Goal: Task Accomplishment & Management: Manage account settings

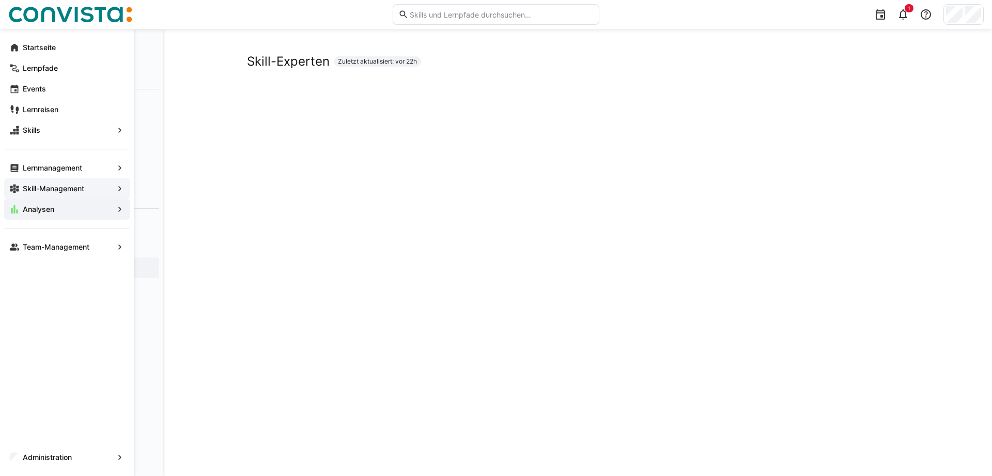
click at [0, 0] on app-navigation-label "Skill-Management" at bounding box center [0, 0] width 0 height 0
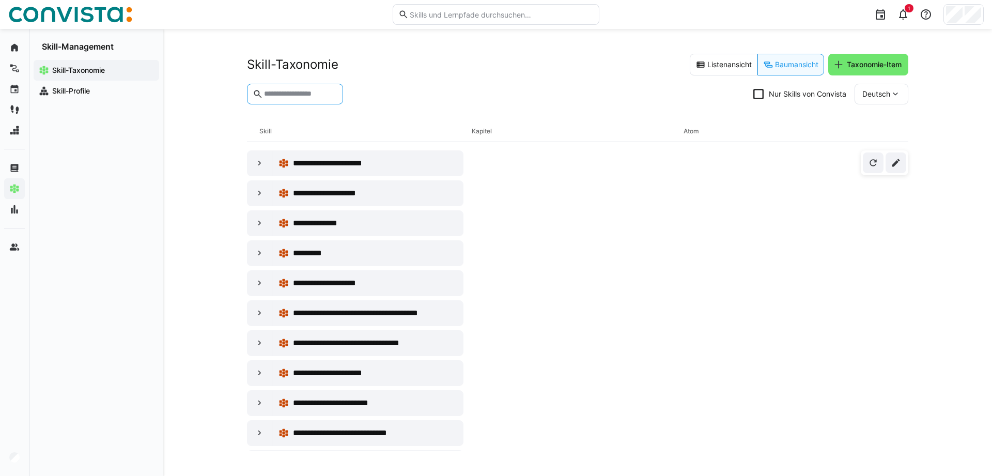
click at [288, 92] on input "text" at bounding box center [300, 93] width 74 height 9
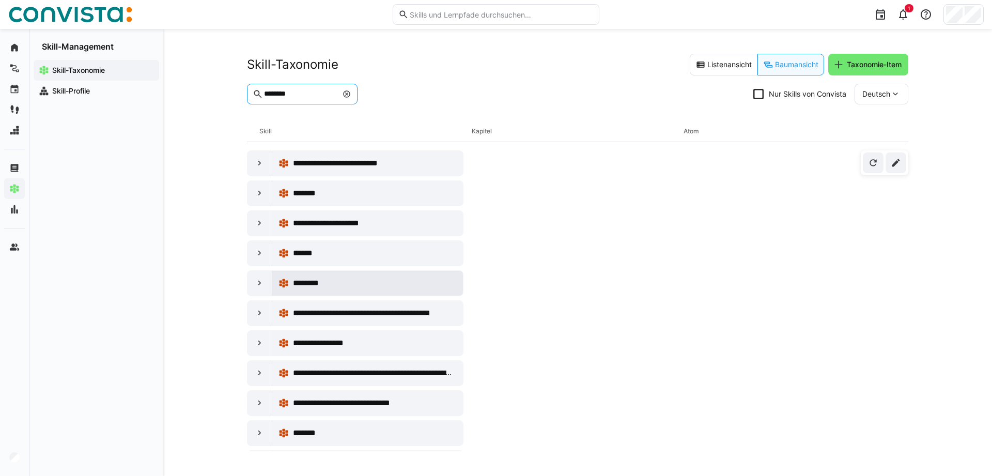
scroll to position [29, 0]
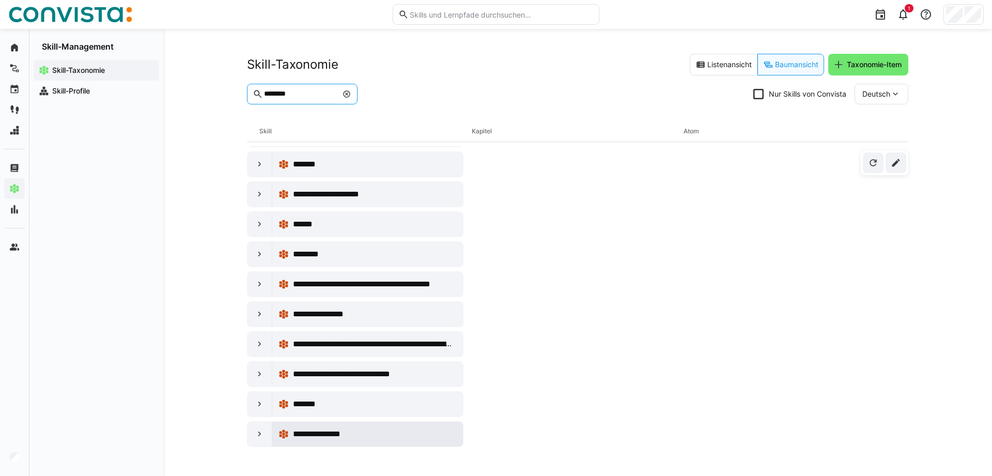
type input "********"
click at [258, 441] on div at bounding box center [259, 434] width 25 height 25
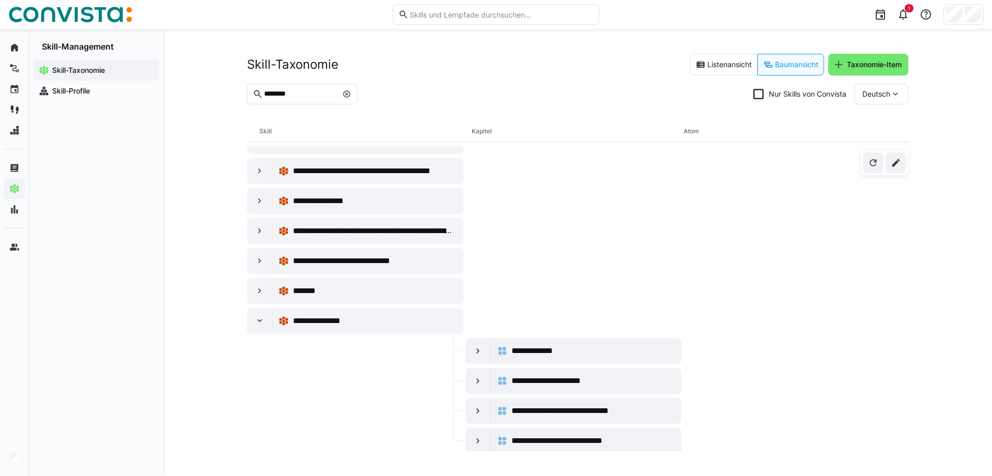
scroll to position [149, 0]
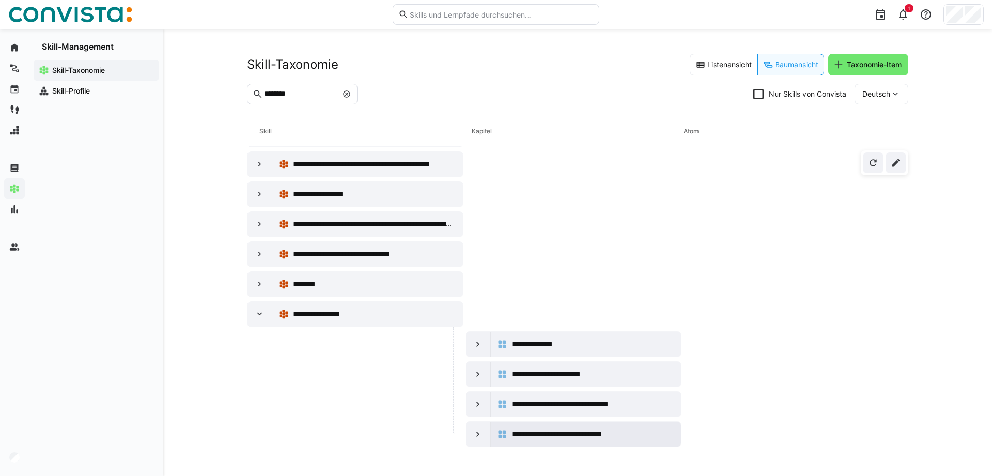
click at [576, 441] on div "**********" at bounding box center [586, 434] width 178 height 21
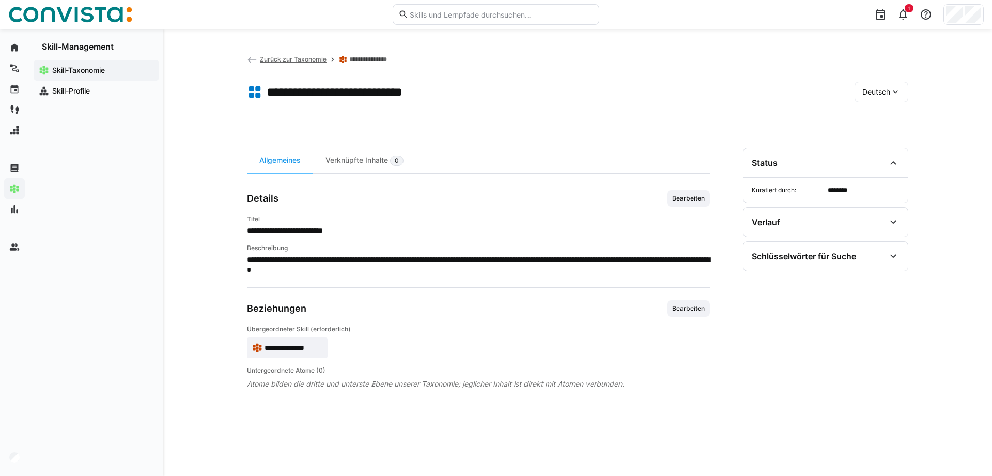
click at [687, 211] on div "**********" at bounding box center [478, 232] width 463 height 85
click at [687, 202] on span "Bearbeiten" at bounding box center [688, 198] width 35 height 8
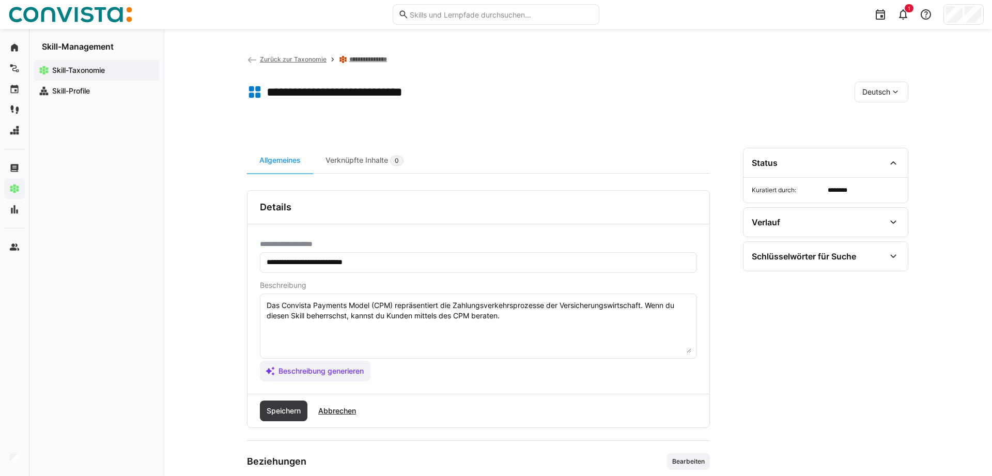
scroll to position [53, 0]
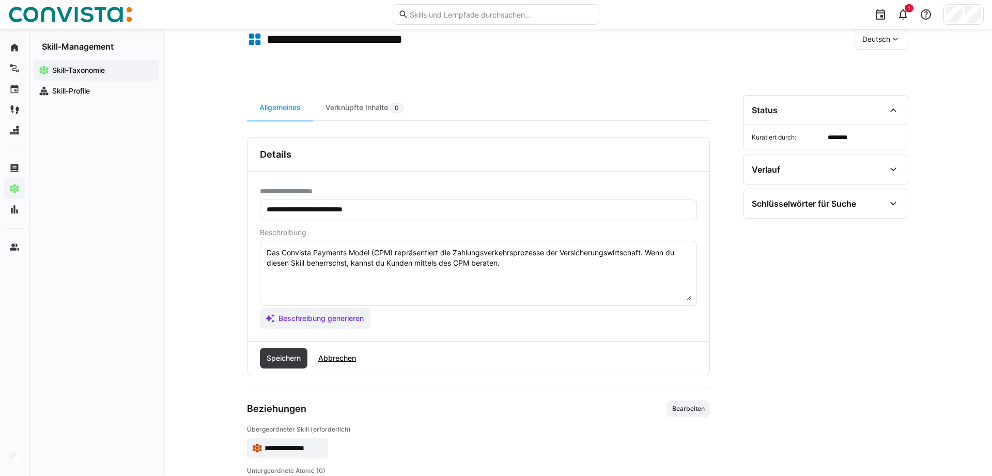
drag, startPoint x: 338, startPoint y: 360, endPoint x: 357, endPoint y: 351, distance: 20.6
click at [338, 360] on span "Abbrechen" at bounding box center [337, 358] width 41 height 10
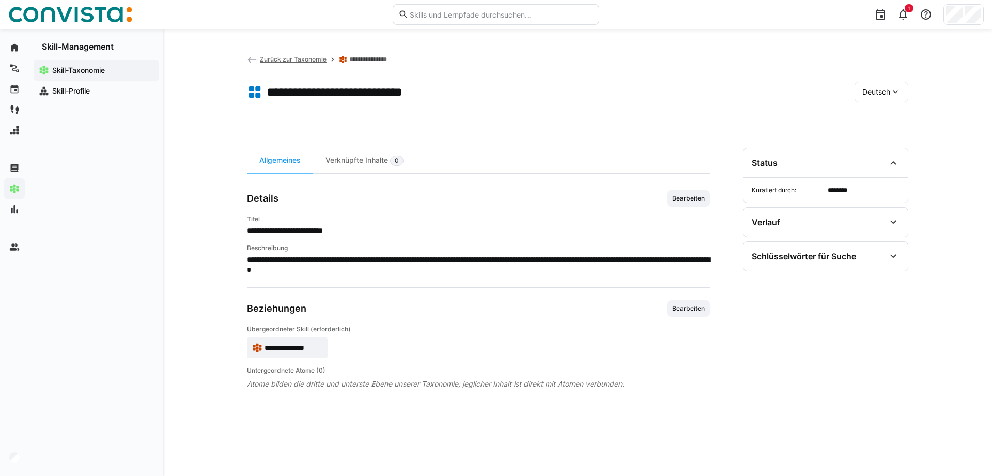
scroll to position [0, 0]
click at [52, 85] on div "Skill-Profile" at bounding box center [97, 91] width 126 height 21
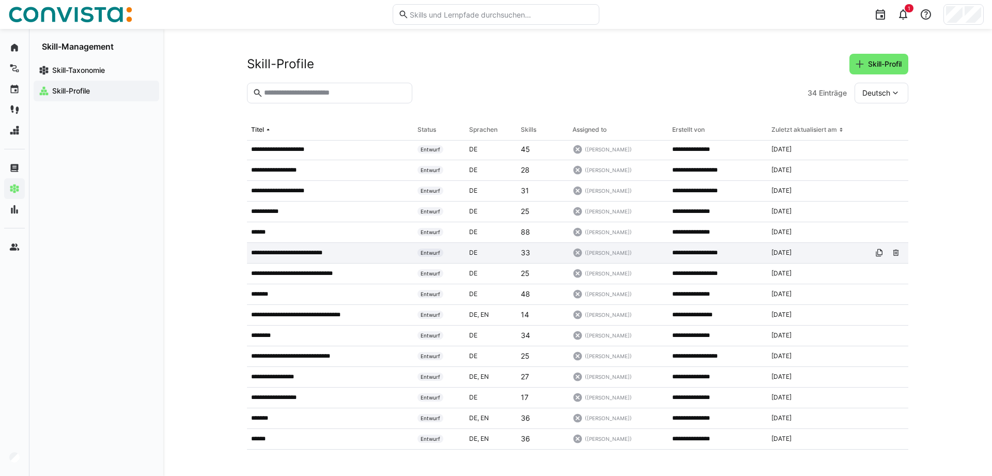
scroll to position [158, 0]
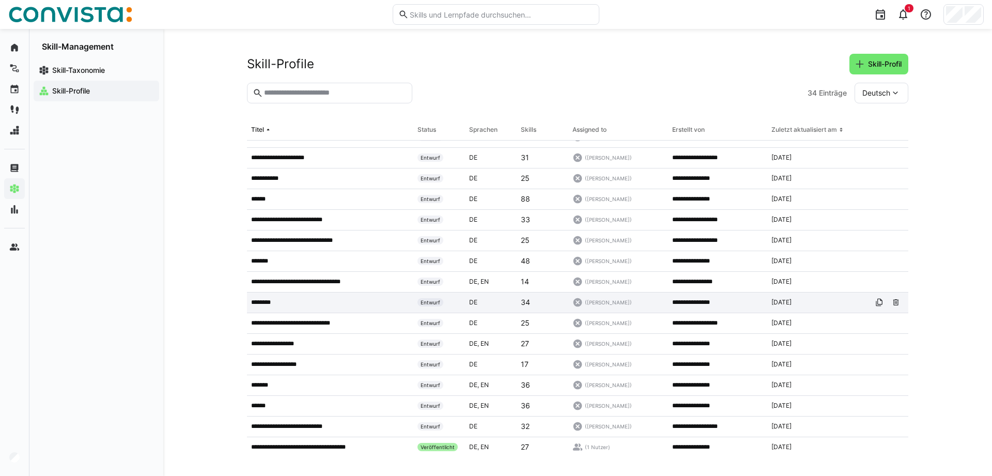
click at [277, 305] on p "********" at bounding box center [265, 302] width 29 height 8
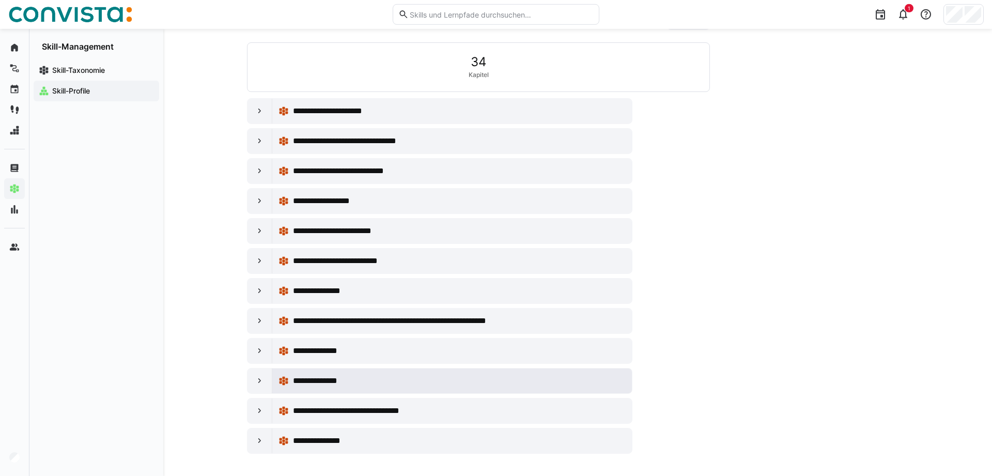
scroll to position [267, 0]
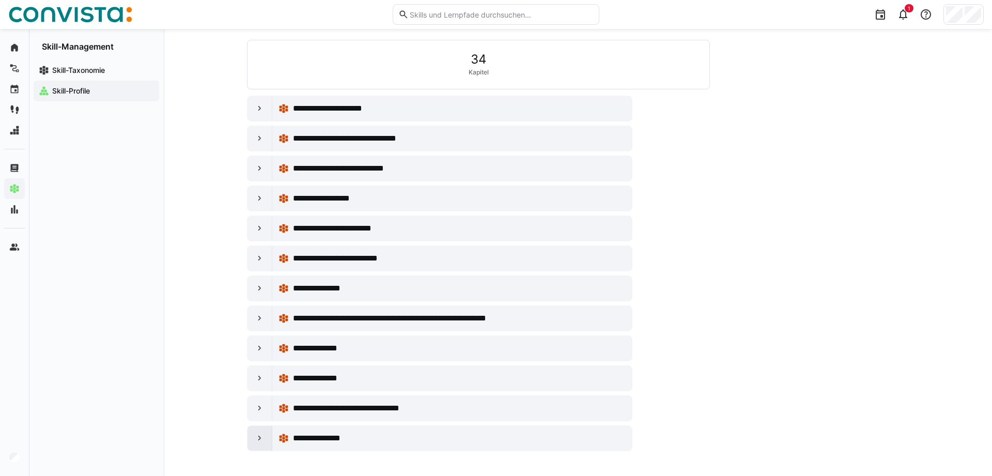
click at [261, 444] on div at bounding box center [259, 438] width 25 height 25
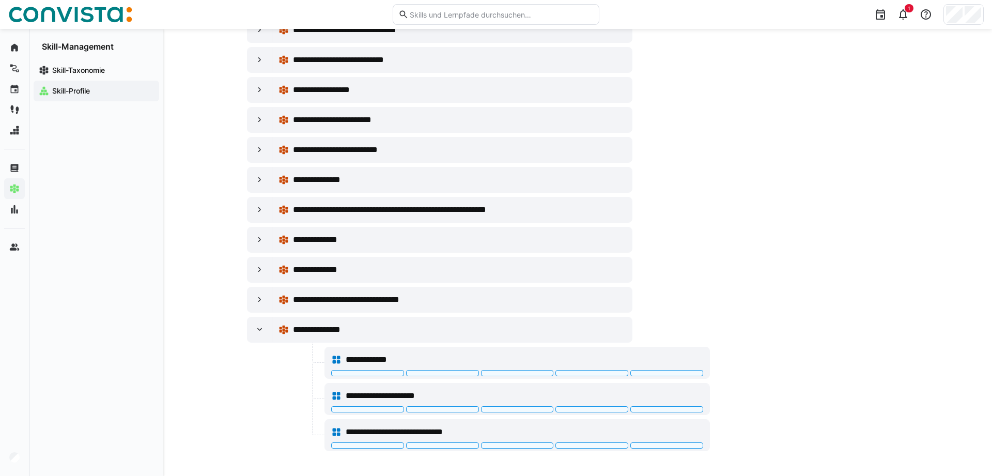
scroll to position [0, 0]
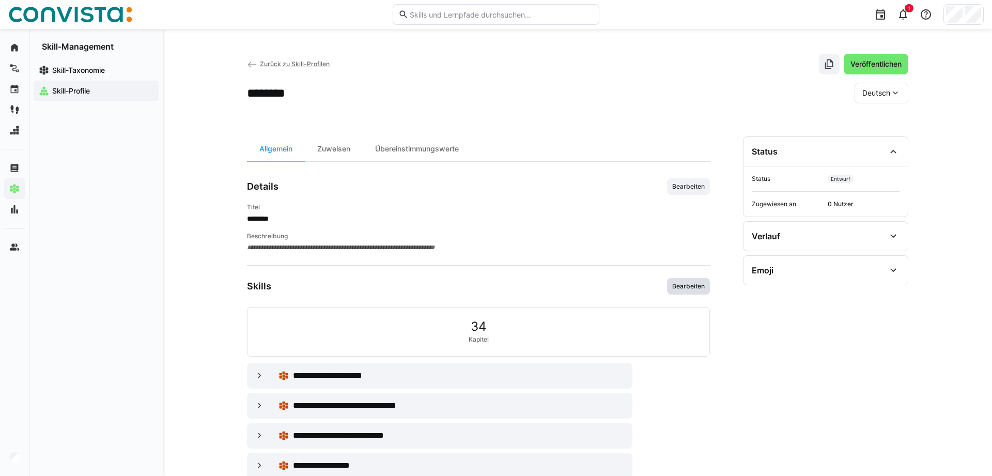
click at [687, 285] on span "Bearbeiten" at bounding box center [688, 286] width 35 height 8
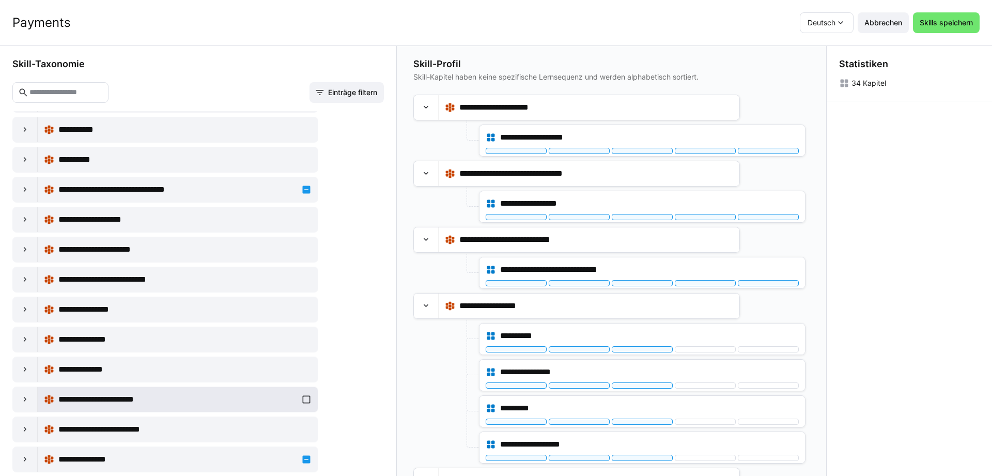
scroll to position [1, 0]
click at [21, 457] on eds-icon at bounding box center [25, 459] width 10 height 10
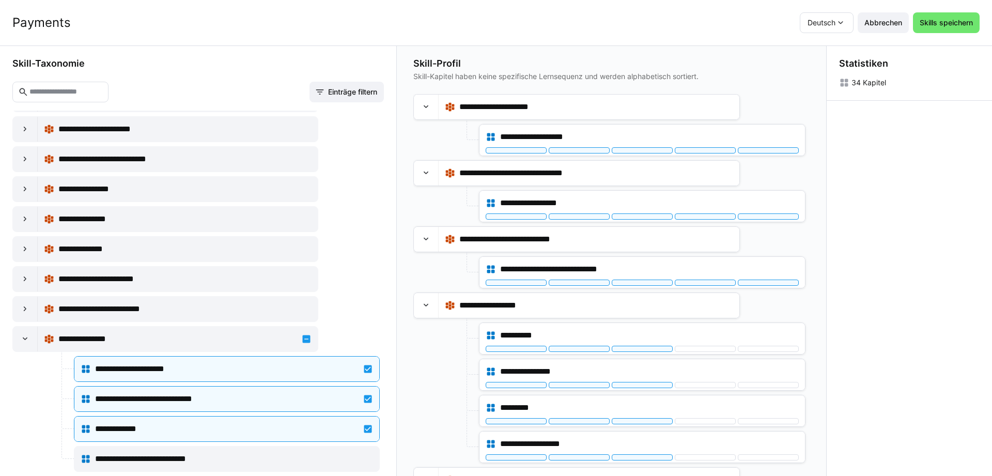
scroll to position [0, 0]
click at [866, 26] on span "Abbrechen" at bounding box center [883, 23] width 41 height 10
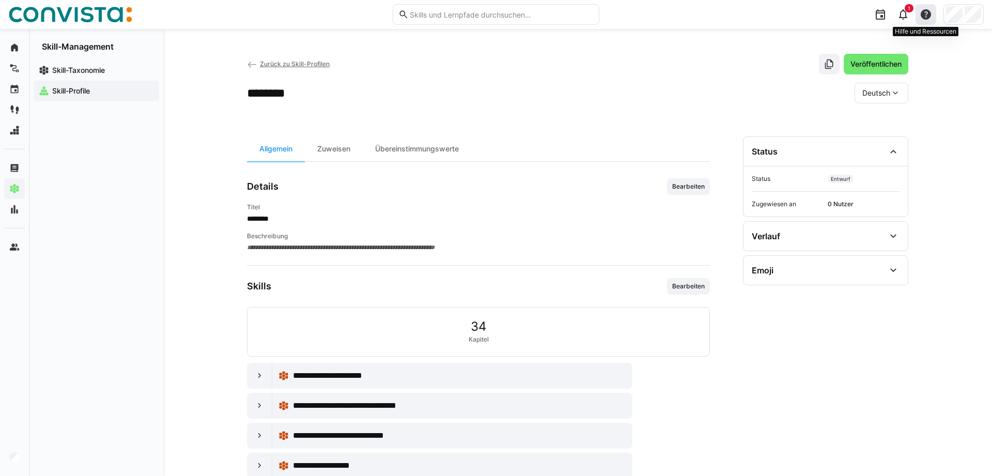
click at [923, 14] on eds-icon at bounding box center [926, 14] width 12 height 12
click at [888, 46] on div "Hilfecenter besuchen" at bounding box center [877, 42] width 72 height 10
